Goal: Task Accomplishment & Management: Manage account settings

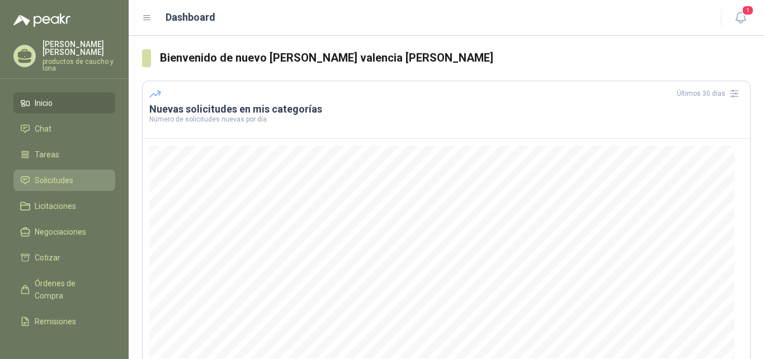
click at [54, 182] on span "Solicitudes" at bounding box center [54, 180] width 39 height 12
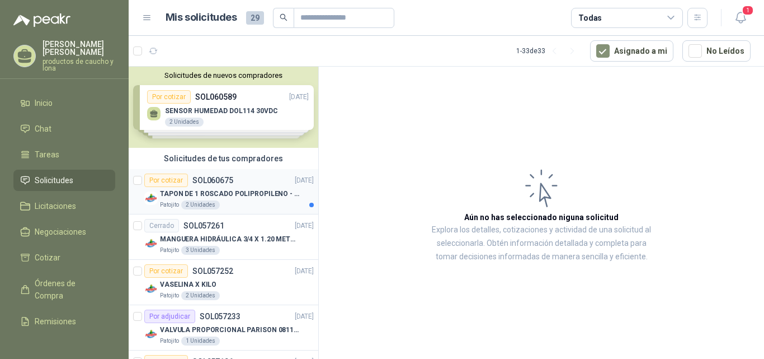
click at [220, 186] on div "Por cotizar SOL060675" at bounding box center [188, 179] width 89 height 13
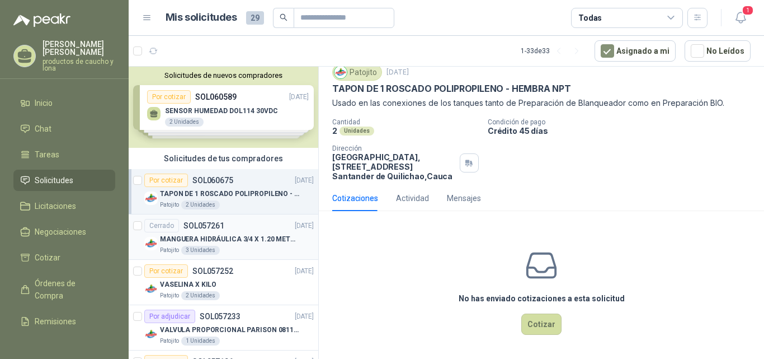
scroll to position [56, 0]
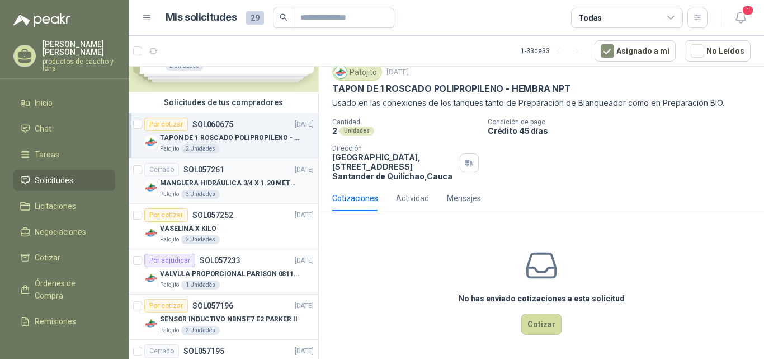
click at [233, 186] on p "MANGUERA HIDRÁULICA 3/4 X 1.20 METROS DE LONGITUD HR-HR-ACOPLADA" at bounding box center [229, 183] width 139 height 11
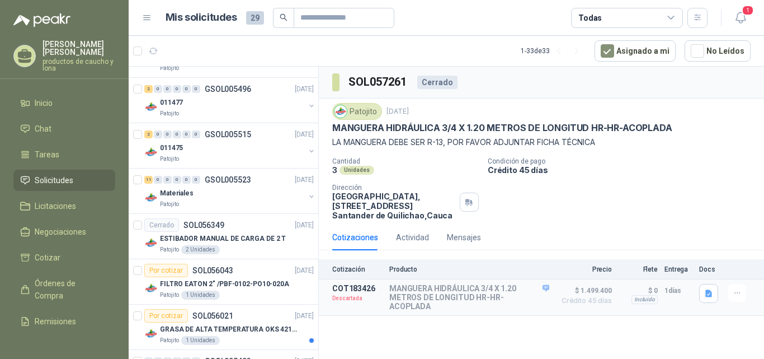
scroll to position [448, 0]
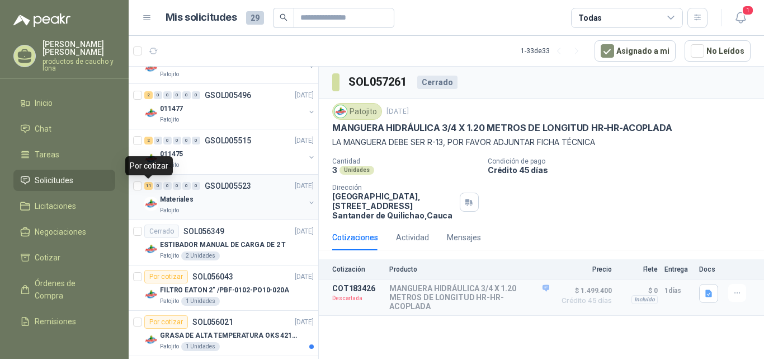
click at [149, 185] on div "11" at bounding box center [148, 186] width 8 height 8
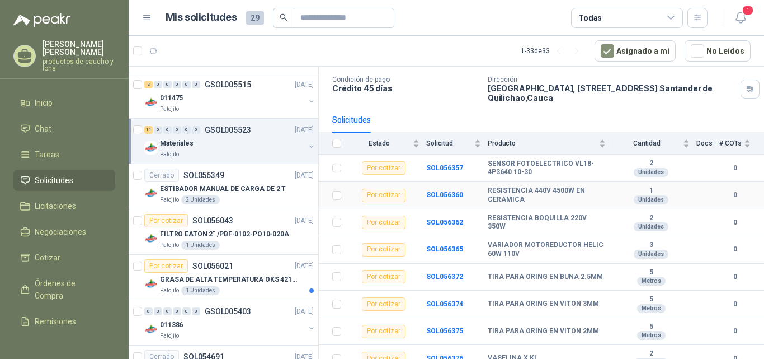
scroll to position [187, 0]
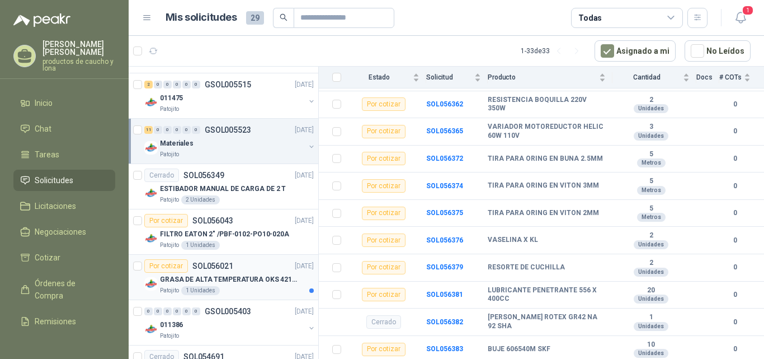
click at [218, 283] on p "GRASA DE ALTA TEMPERATURA OKS 4210 X 5 KG" at bounding box center [229, 279] width 139 height 11
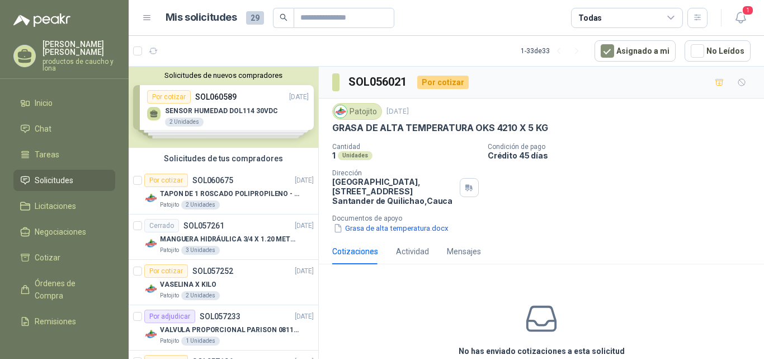
click at [215, 109] on div "Solicitudes de nuevos compradores Por cotizar SOL060589 [DATE] SENSOR HUMEDAD D…" at bounding box center [224, 107] width 190 height 81
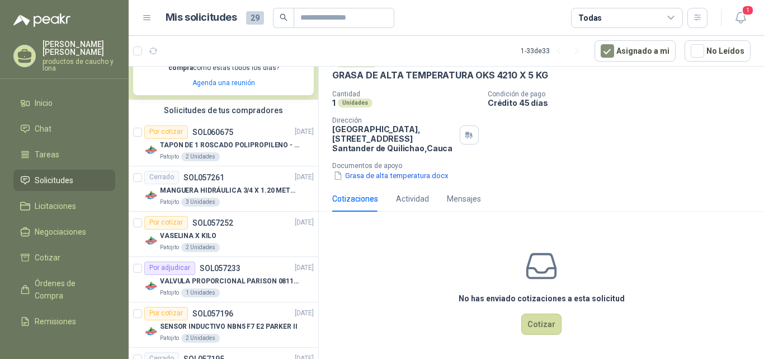
scroll to position [280, 0]
